Goal: Find specific page/section: Find specific page/section

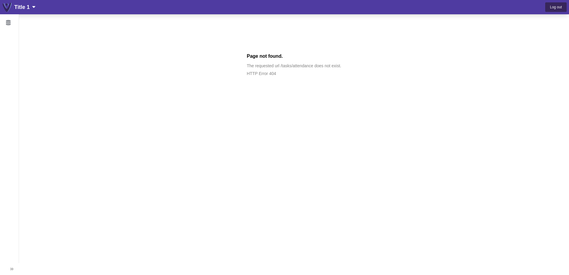
click at [32, 6] on div "Title 1" at bounding box center [24, 7] width 21 height 8
click at [21, 62] on li "Title 1" at bounding box center [26, 66] width 40 height 11
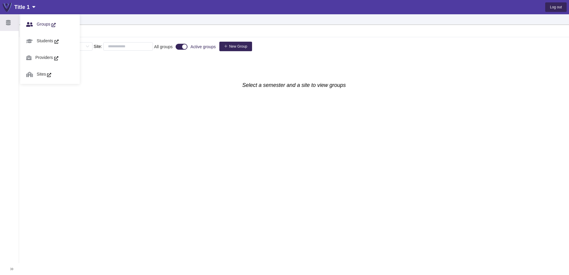
click at [7, 23] on icon at bounding box center [8, 23] width 5 height 6
click at [44, 71] on span "Sites" at bounding box center [44, 74] width 23 height 17
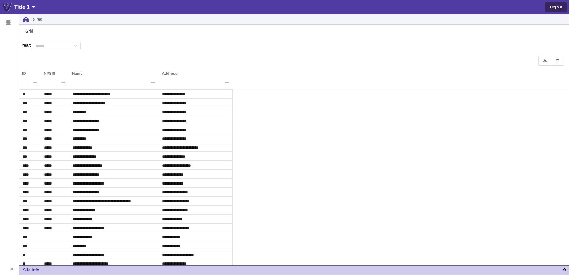
click at [30, 20] on div "Sites >" at bounding box center [294, 19] width 550 height 11
click at [25, 20] on icon at bounding box center [26, 19] width 7 height 5
click at [10, 22] on icon at bounding box center [8, 23] width 5 height 6
click at [39, 58] on span "Providers" at bounding box center [47, 57] width 31 height 17
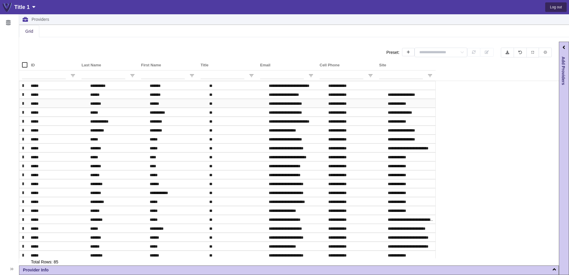
click at [132, 104] on span "*******" at bounding box center [112, 103] width 45 height 8
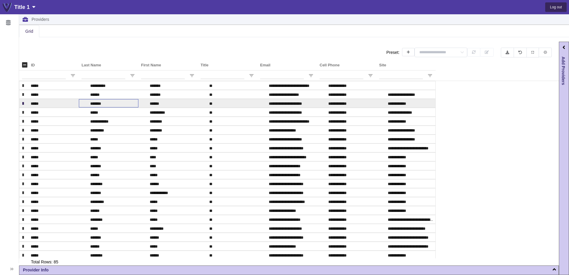
click at [132, 104] on span "*******" at bounding box center [112, 103] width 45 height 8
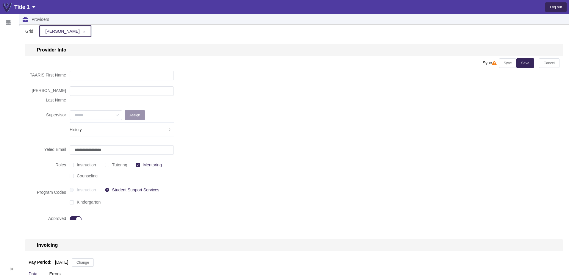
click at [79, 32] on div "[PERSON_NAME]" at bounding box center [65, 31] width 52 height 12
click at [82, 32] on span at bounding box center [84, 31] width 4 height 4
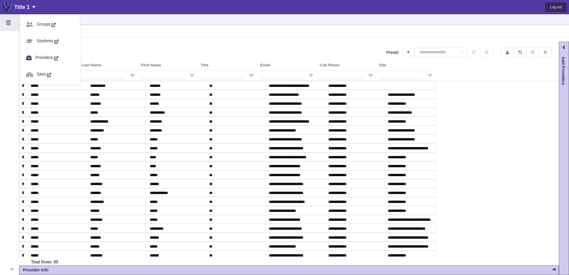
click at [11, 21] on icon at bounding box center [9, 22] width 7 height 17
click at [46, 74] on span "Sites" at bounding box center [44, 74] width 23 height 17
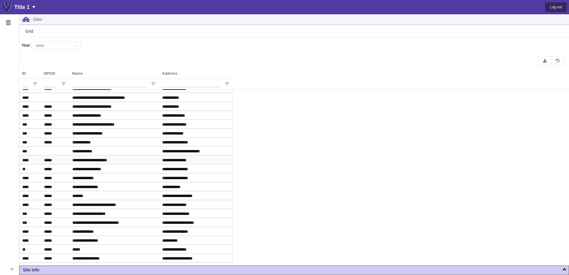
scroll to position [743, 0]
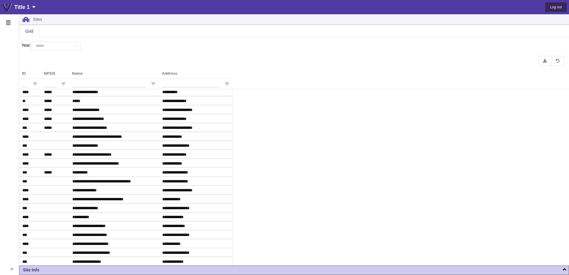
click at [45, 272] on div "Site Info" at bounding box center [293, 269] width 549 height 7
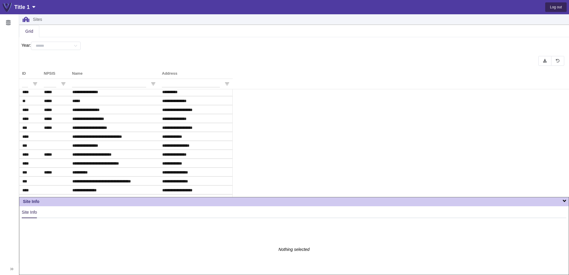
click at [38, 202] on span "Site Info" at bounding box center [31, 201] width 16 height 6
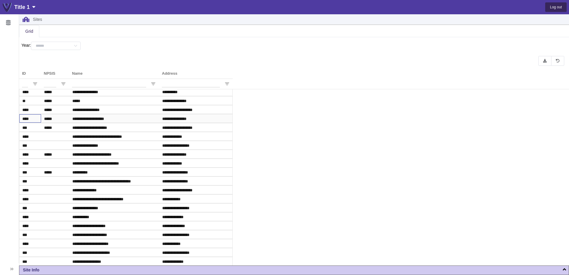
click at [37, 122] on span "****" at bounding box center [30, 119] width 16 height 8
click at [9, 20] on icon at bounding box center [8, 23] width 5 height 6
click at [7, 22] on icon at bounding box center [8, 23] width 5 height 6
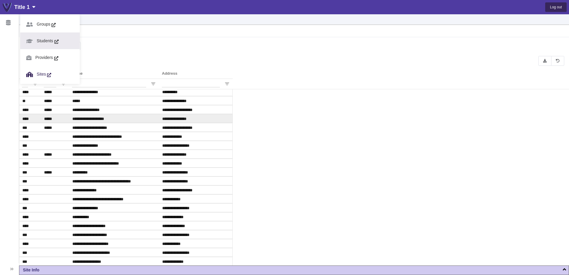
click at [40, 42] on span "Students" at bounding box center [48, 40] width 30 height 17
